Goal: Transaction & Acquisition: Purchase product/service

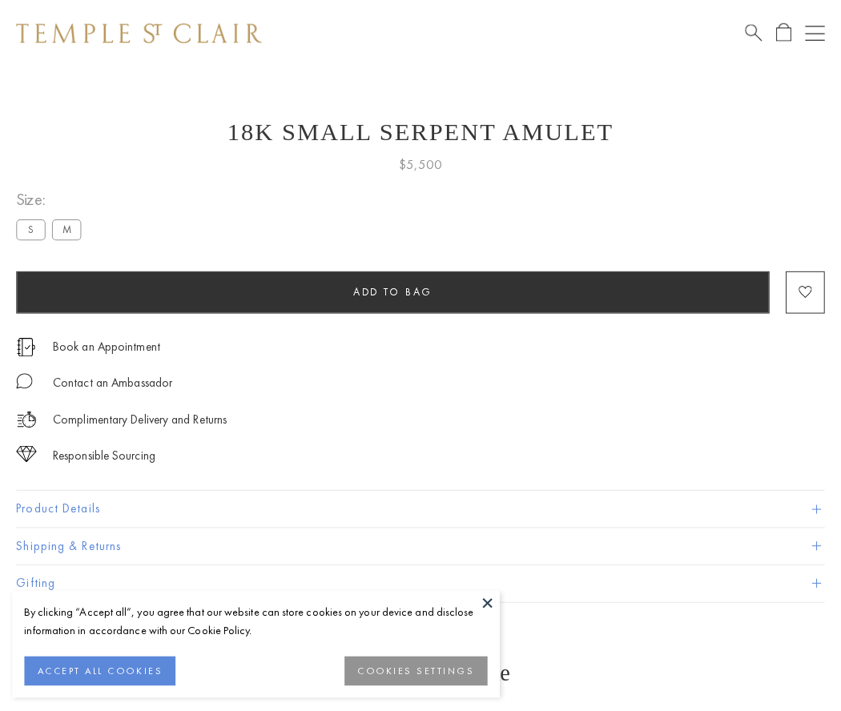
scroll to position [64, 0]
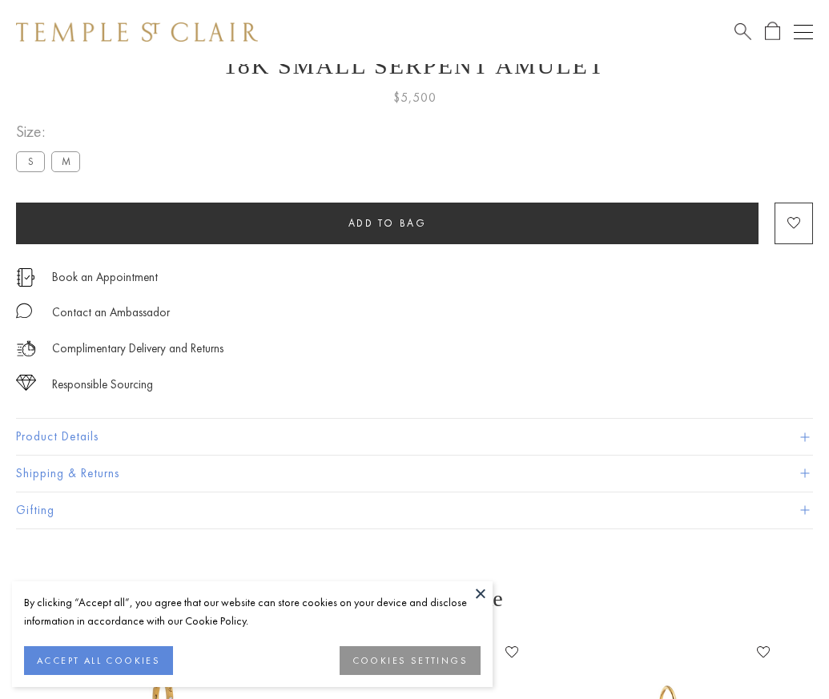
click at [387, 223] on span "Add to bag" at bounding box center [387, 223] width 78 height 14
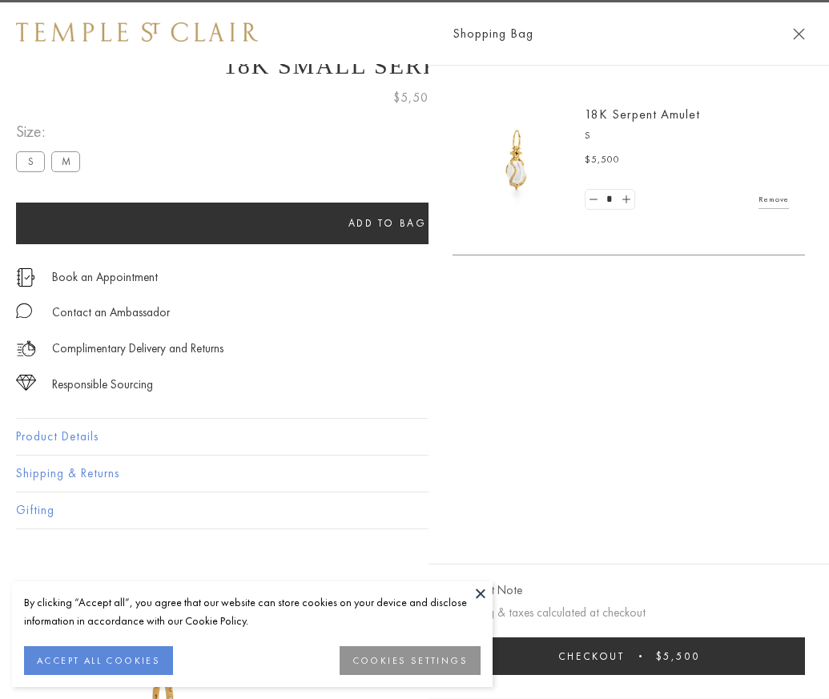
click at [805, 668] on button "Checkout $5,500" at bounding box center [628, 656] width 352 height 38
